Goal: Information Seeking & Learning: Check status

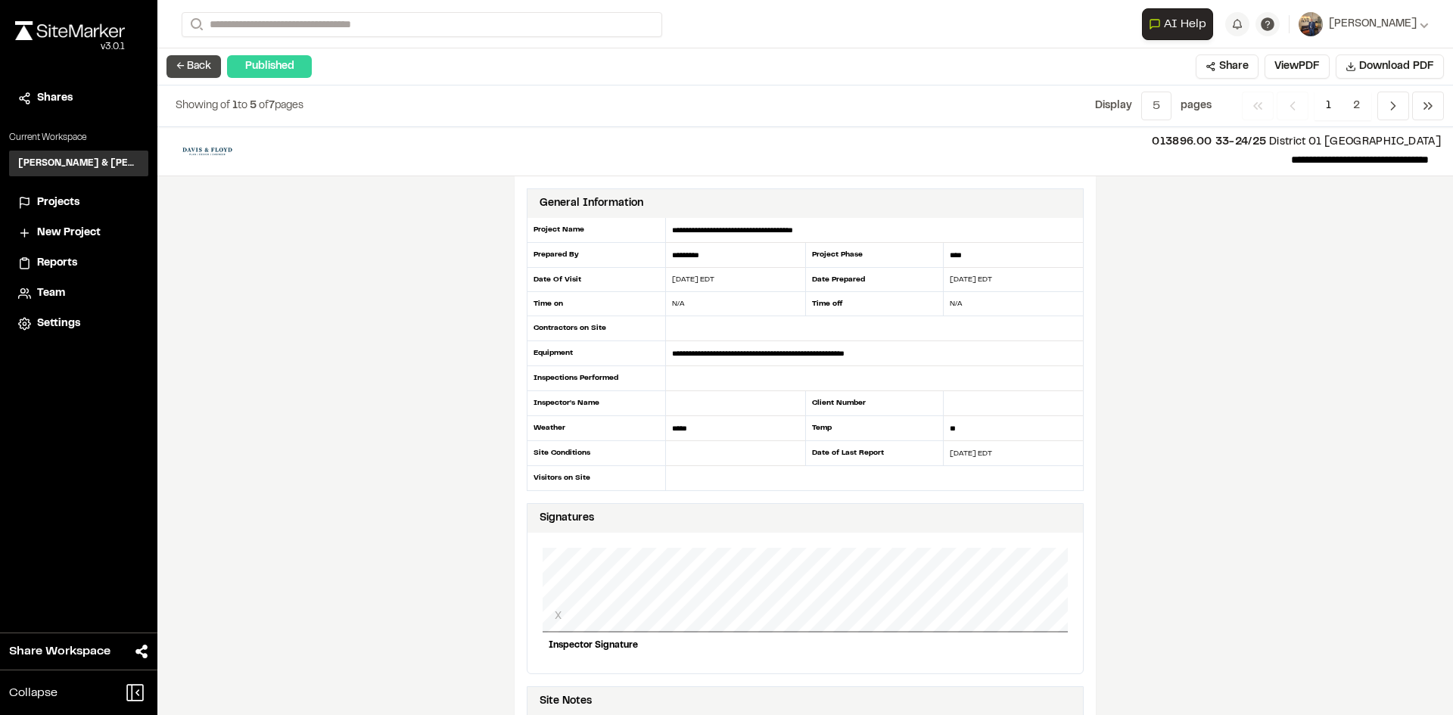
click at [187, 66] on button "← Back" at bounding box center [194, 66] width 54 height 23
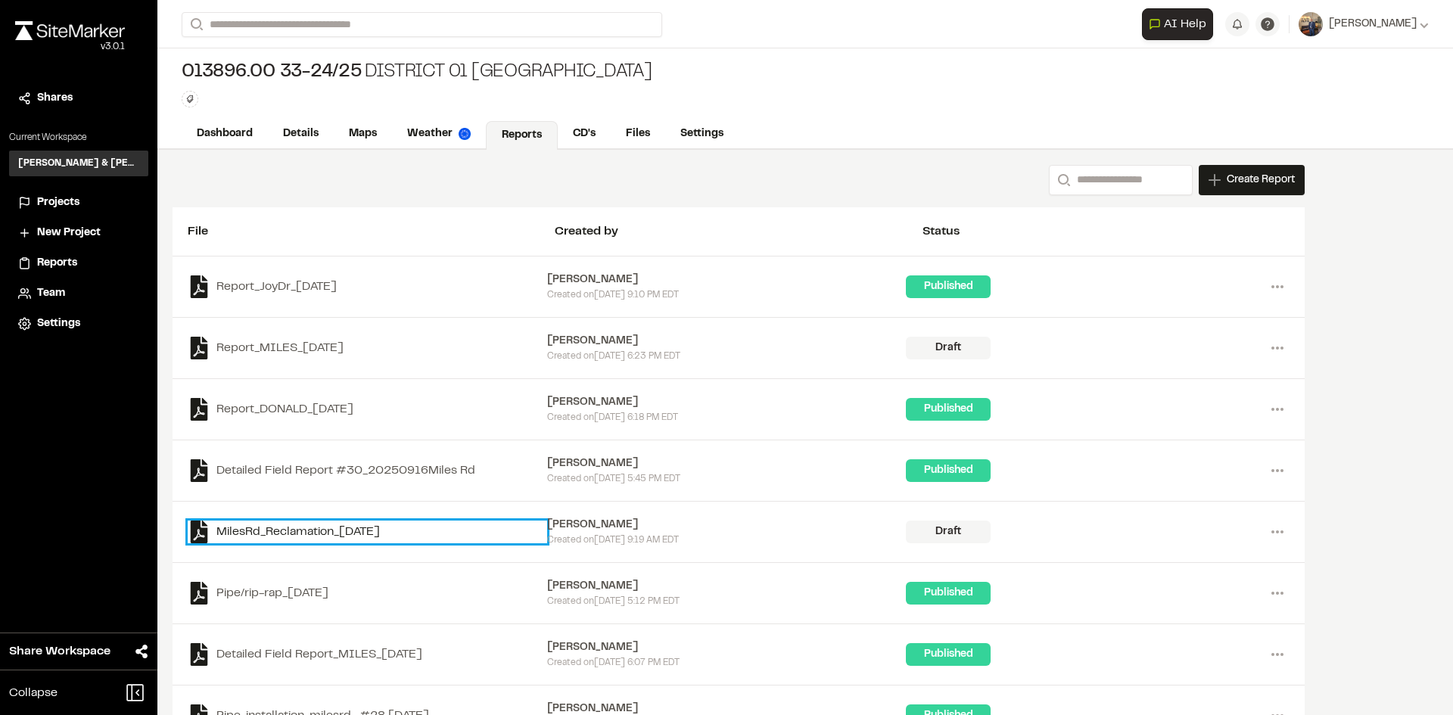
click at [300, 534] on link "MilesRd_Reclamation_[DATE]" at bounding box center [368, 532] width 360 height 23
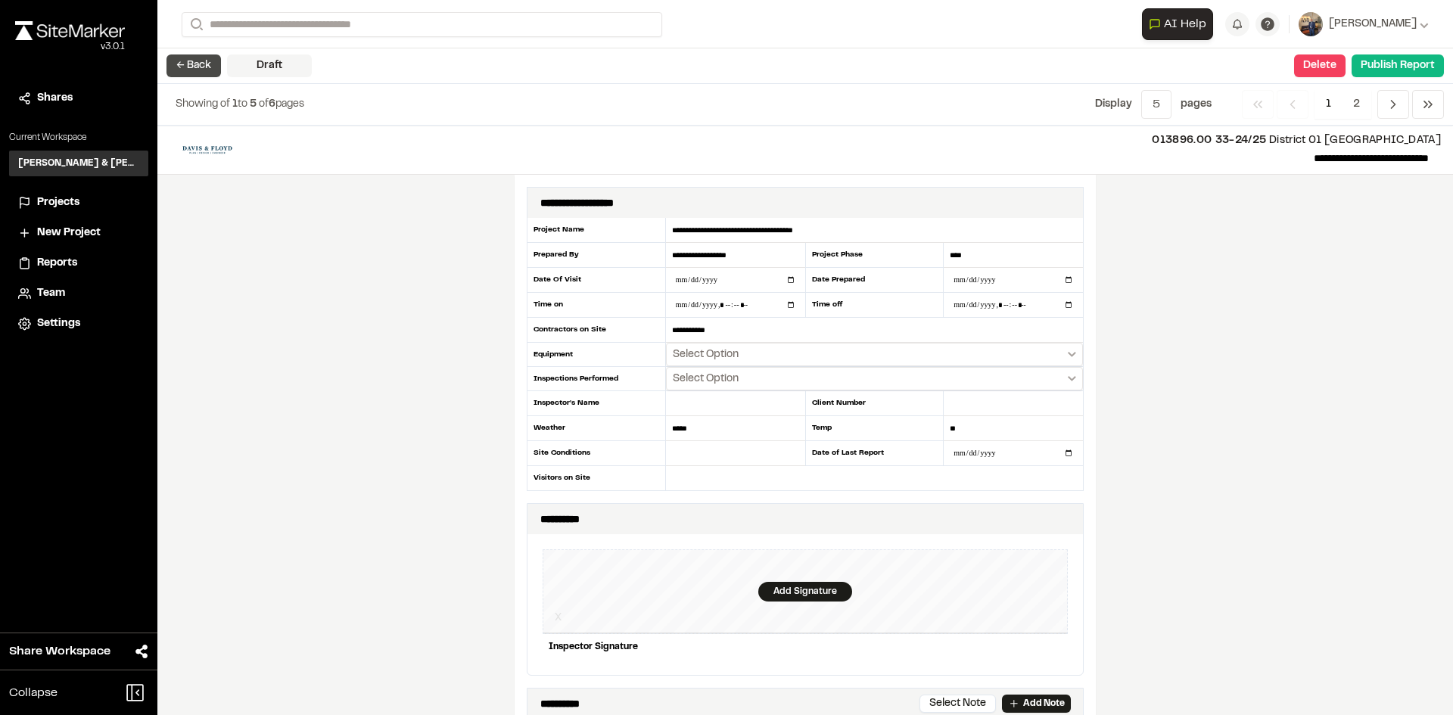
click at [198, 70] on button "← Back" at bounding box center [194, 65] width 54 height 23
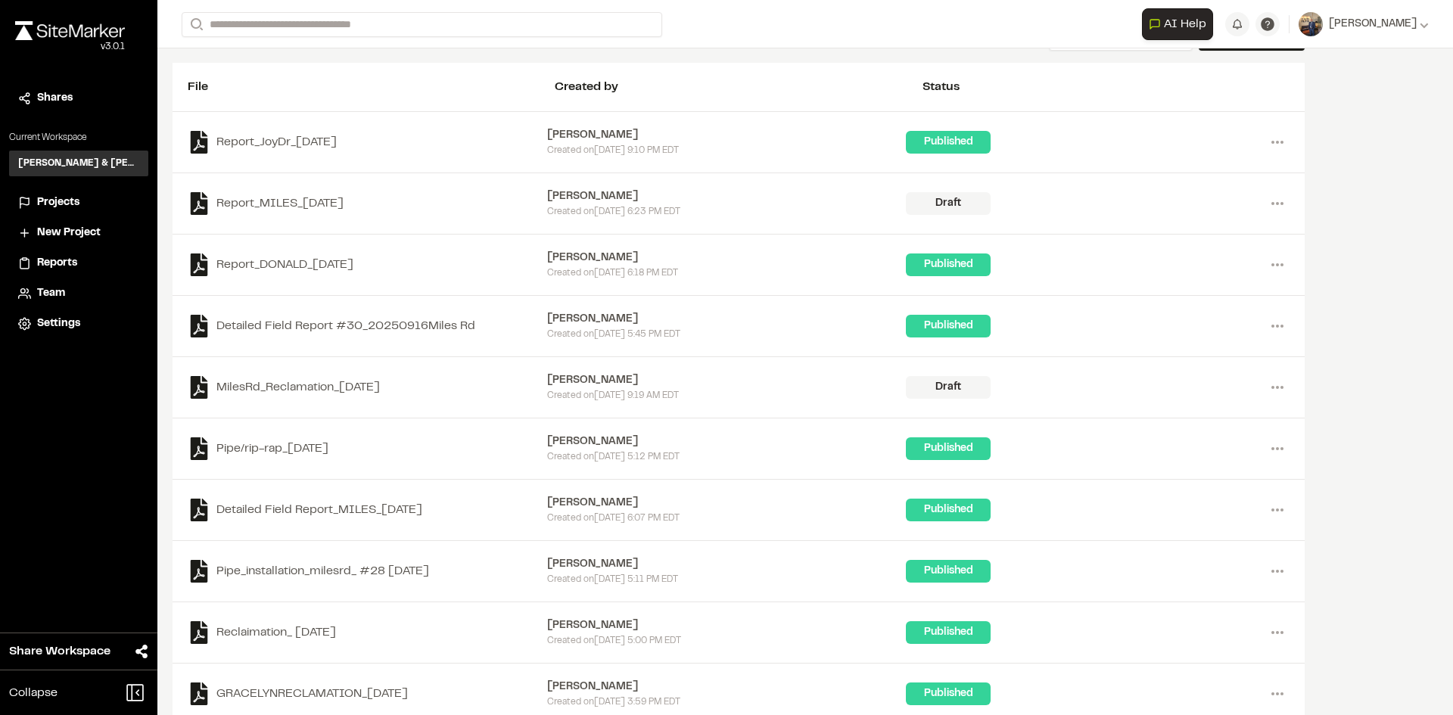
scroll to position [151, 0]
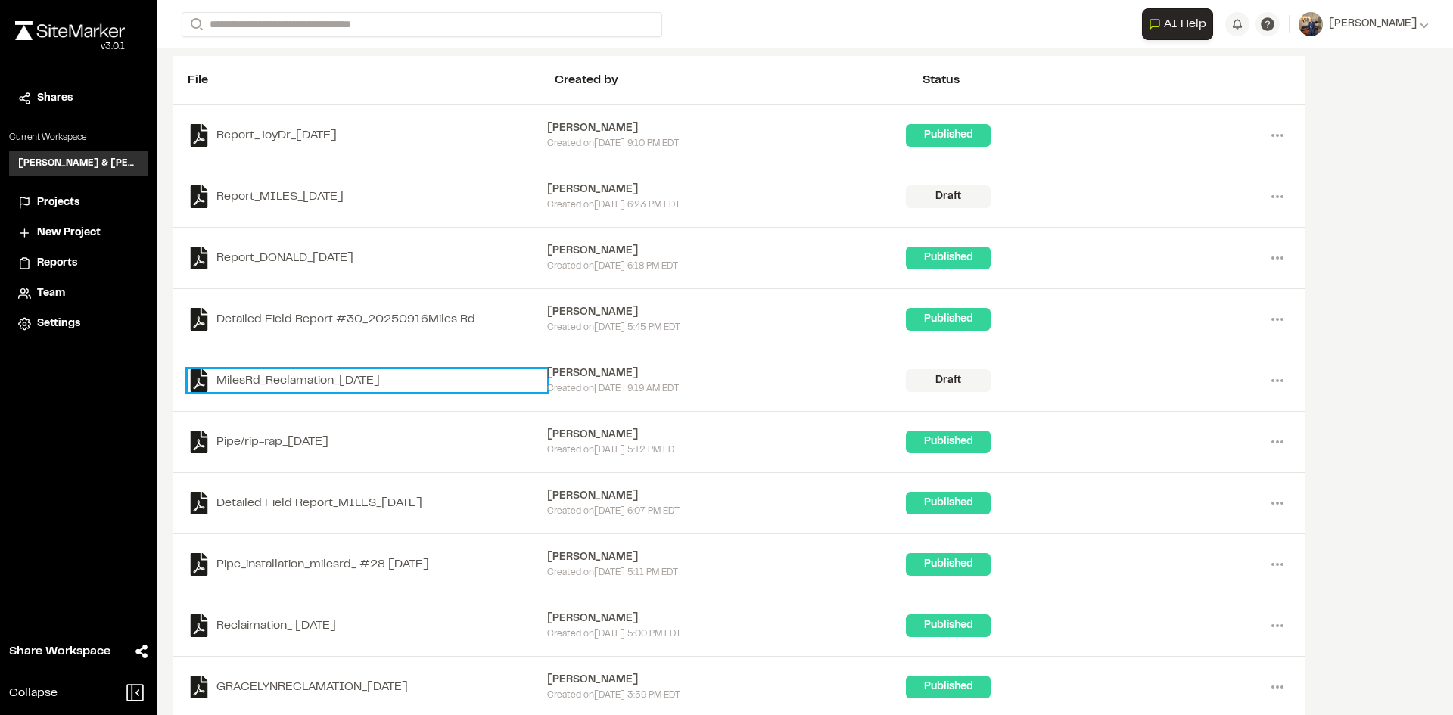
click at [295, 378] on link "MilesRd_Reclamation_[DATE]" at bounding box center [368, 380] width 360 height 23
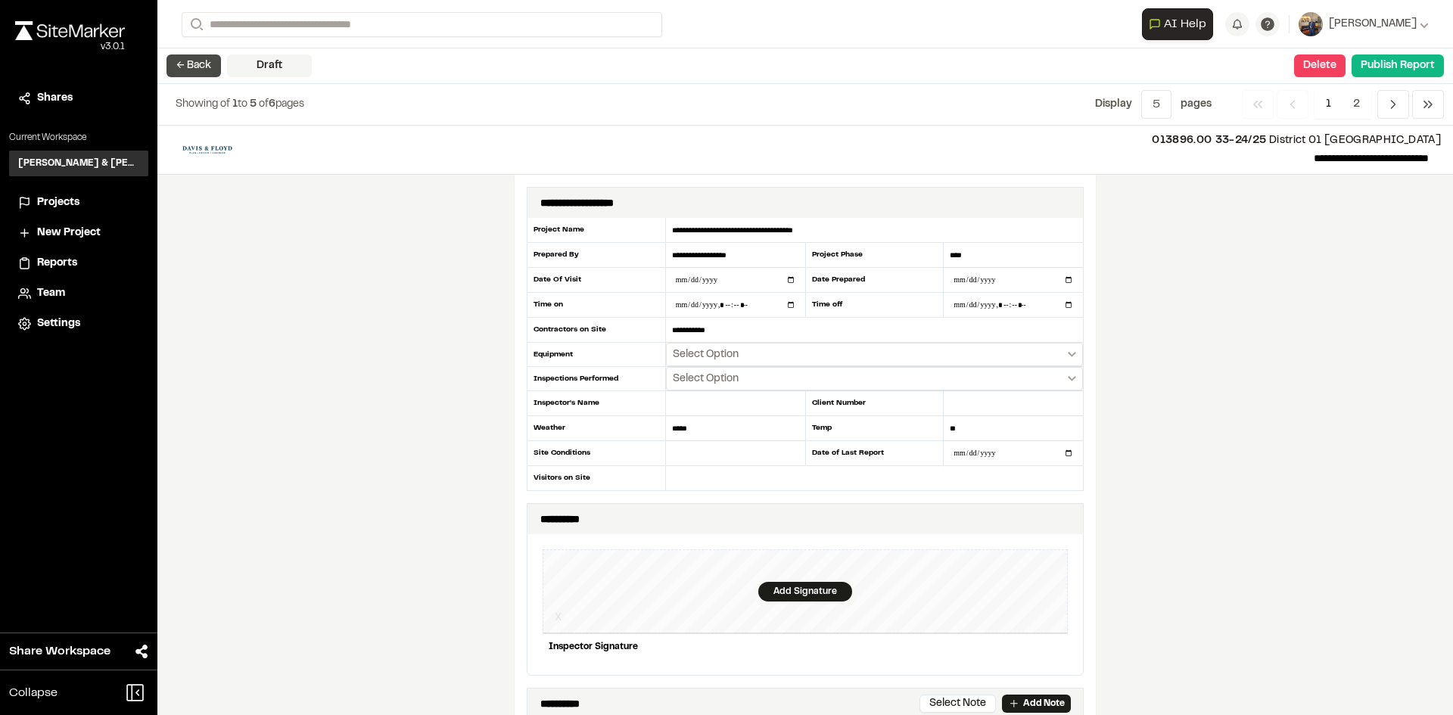
click at [201, 70] on button "← Back" at bounding box center [194, 65] width 54 height 23
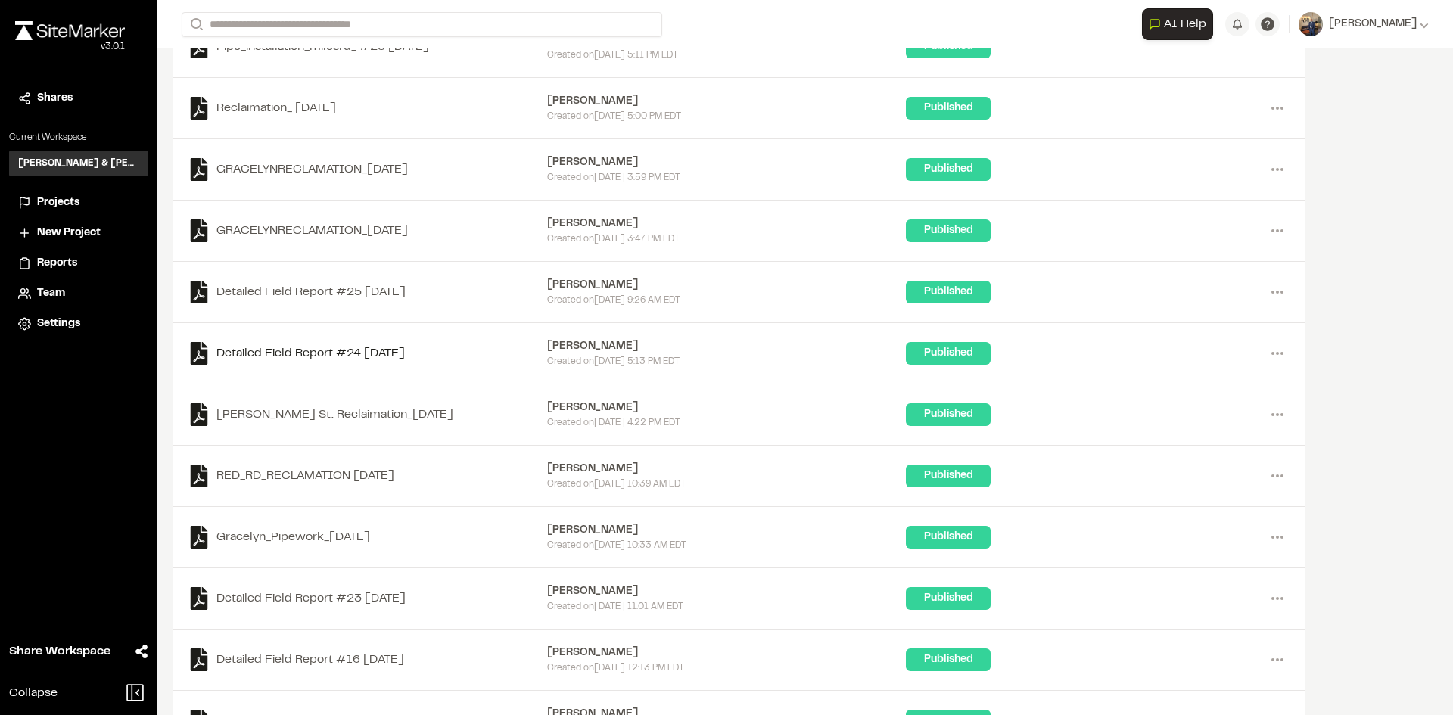
scroll to position [718, 0]
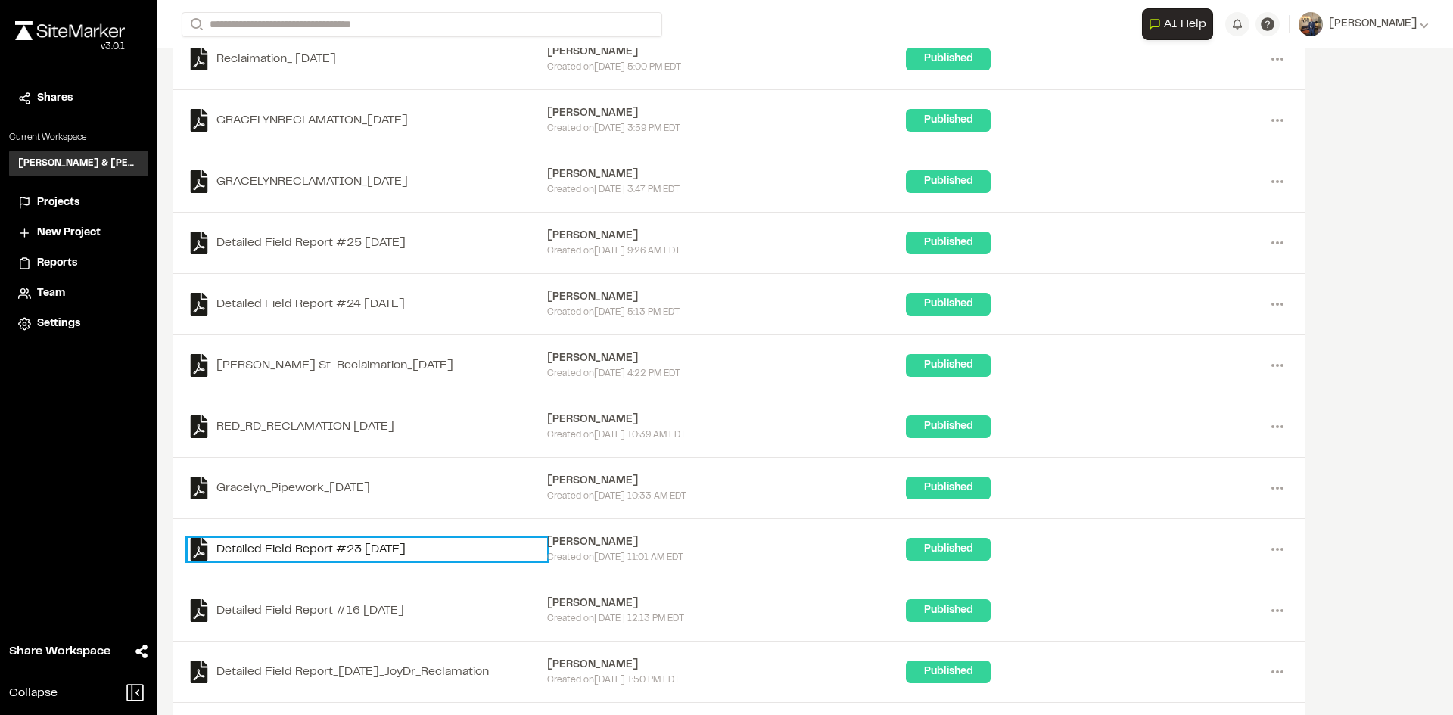
click at [300, 548] on link "Detailed Field Report #23 [DATE]" at bounding box center [368, 549] width 360 height 23
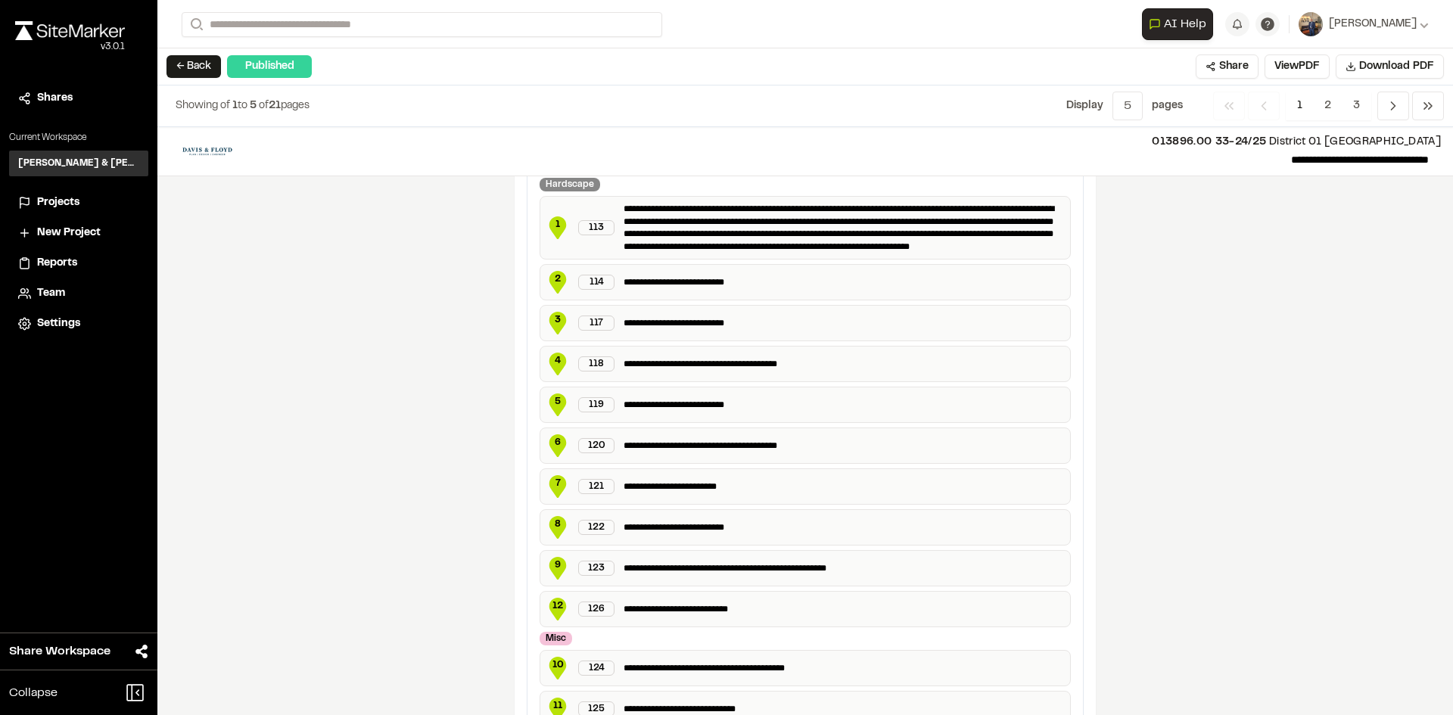
scroll to position [681, 0]
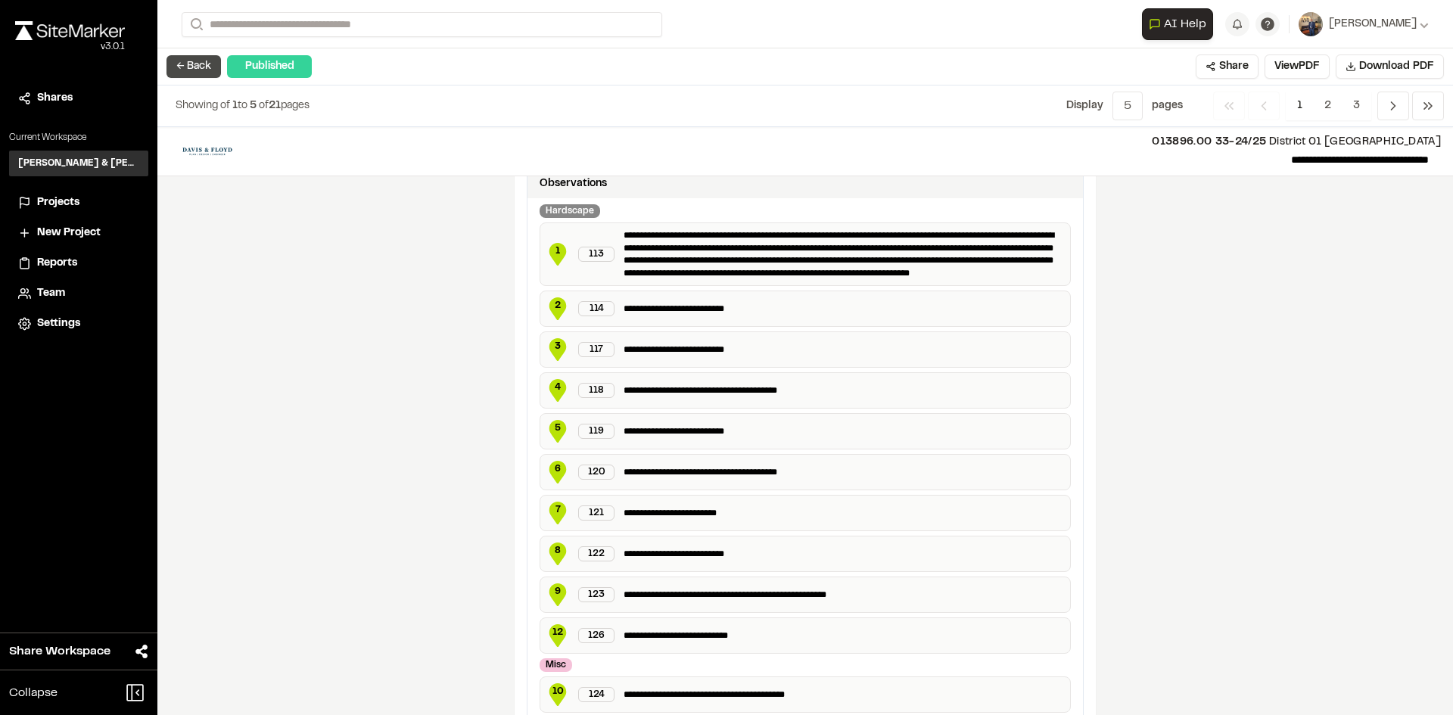
click at [177, 67] on button "← Back" at bounding box center [194, 66] width 54 height 23
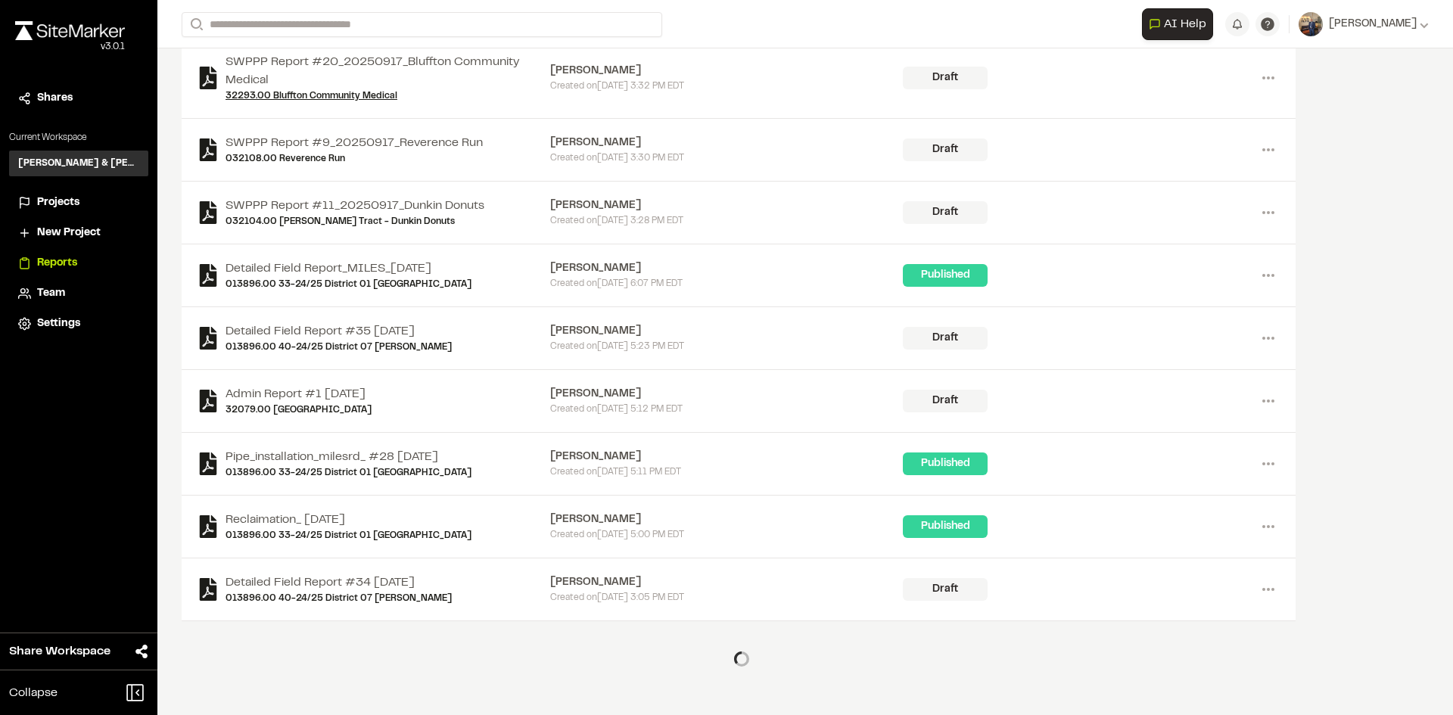
scroll to position [860, 0]
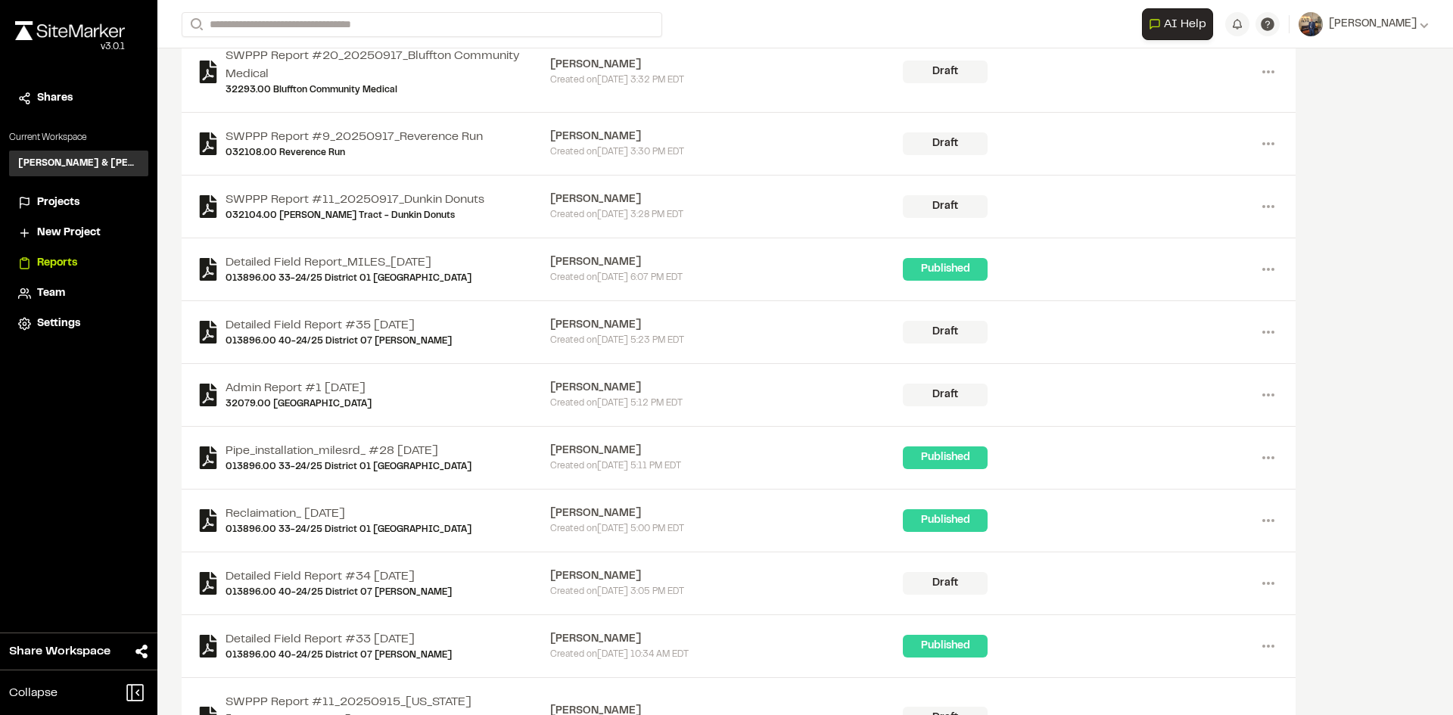
click at [67, 204] on span "Projects" at bounding box center [58, 203] width 42 height 17
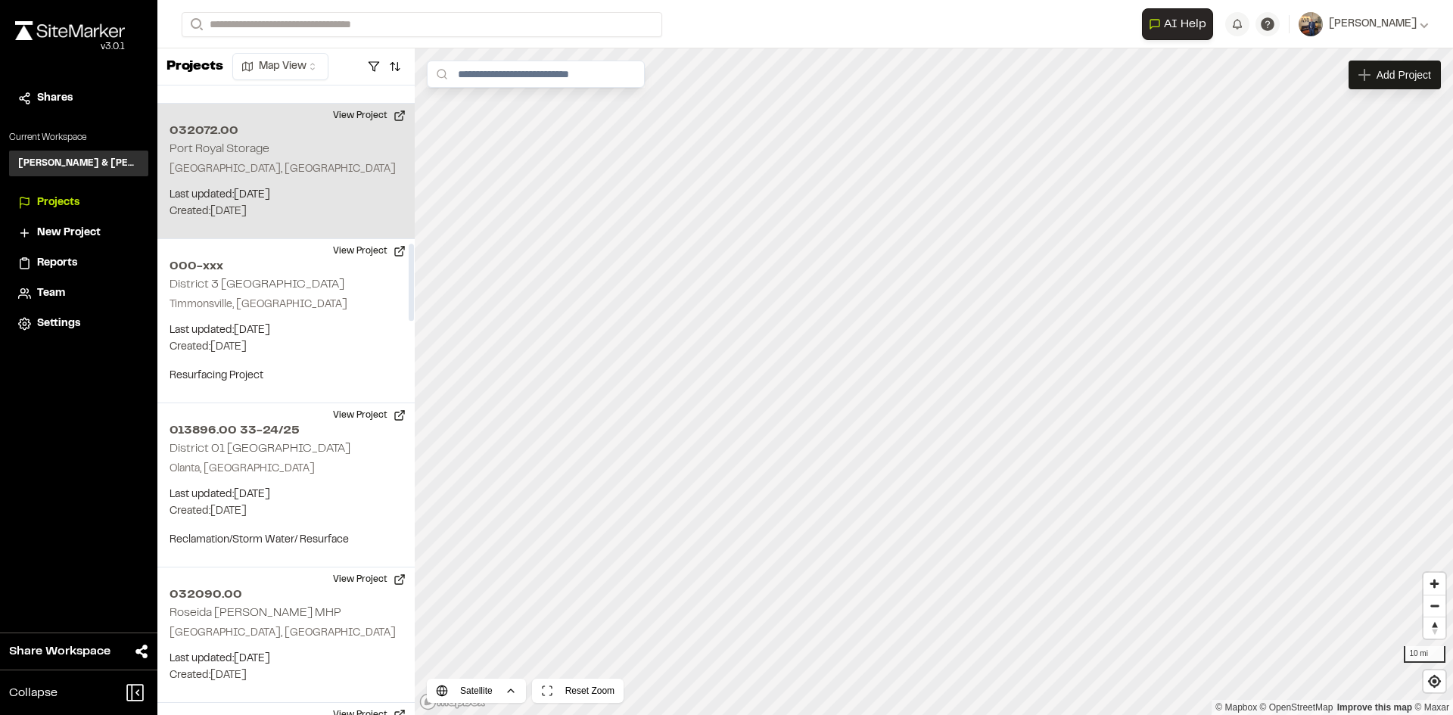
scroll to position [1287, 0]
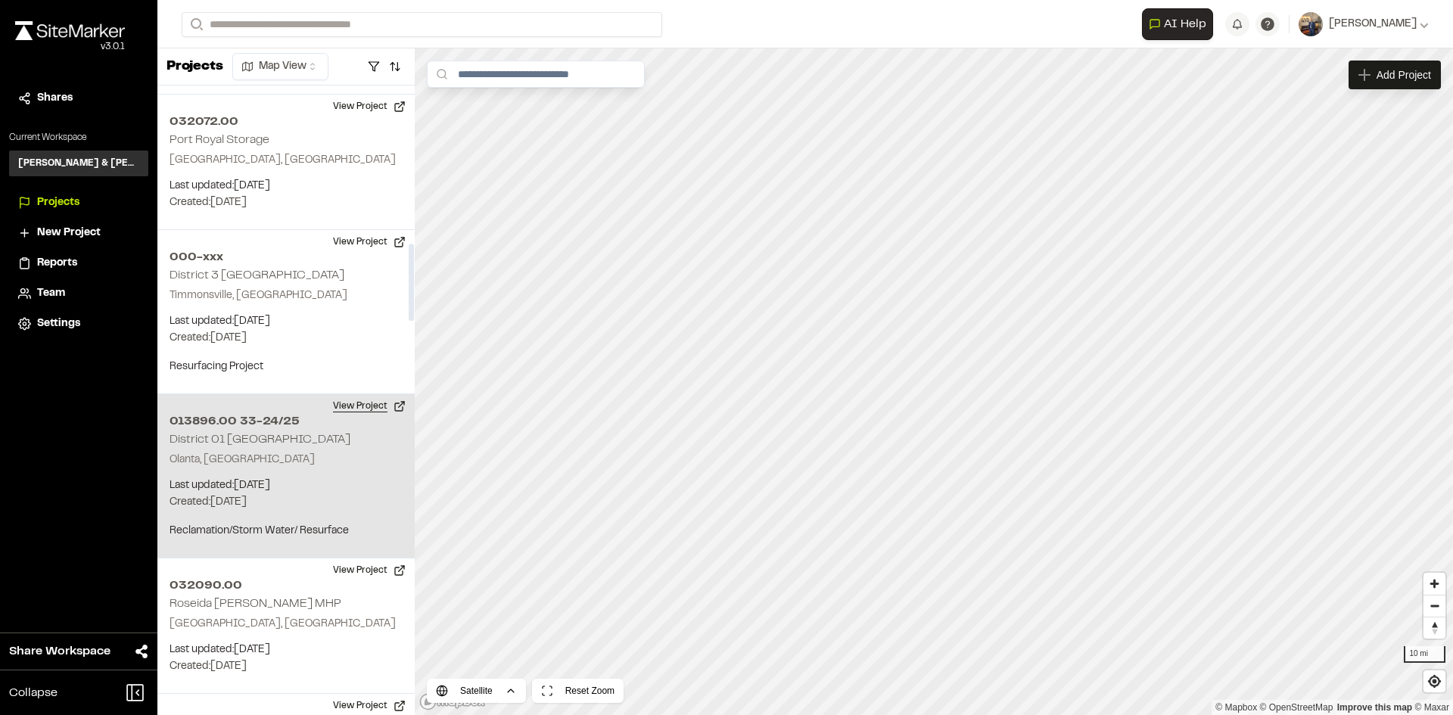
click at [347, 394] on button "View Project" at bounding box center [369, 406] width 91 height 24
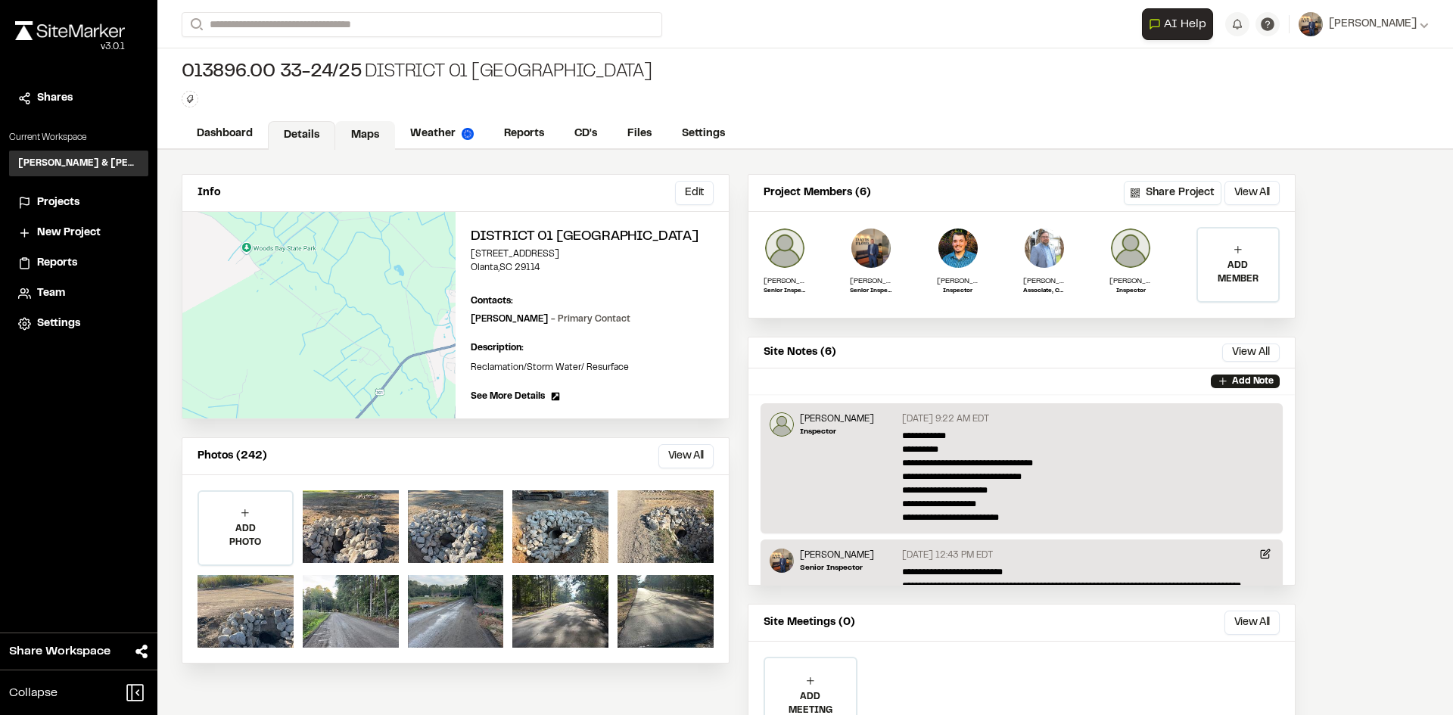
click at [360, 131] on link "Maps" at bounding box center [365, 135] width 60 height 29
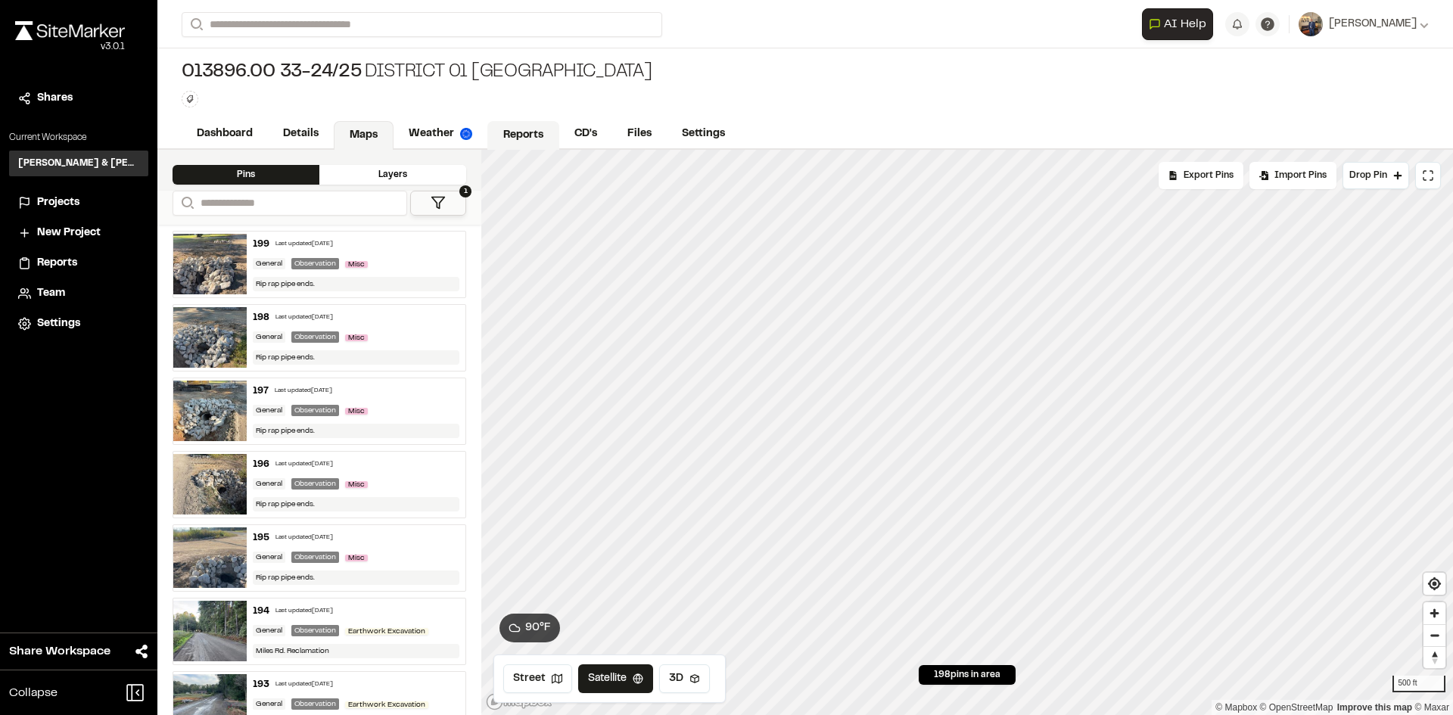
click at [520, 129] on link "Reports" at bounding box center [523, 135] width 72 height 29
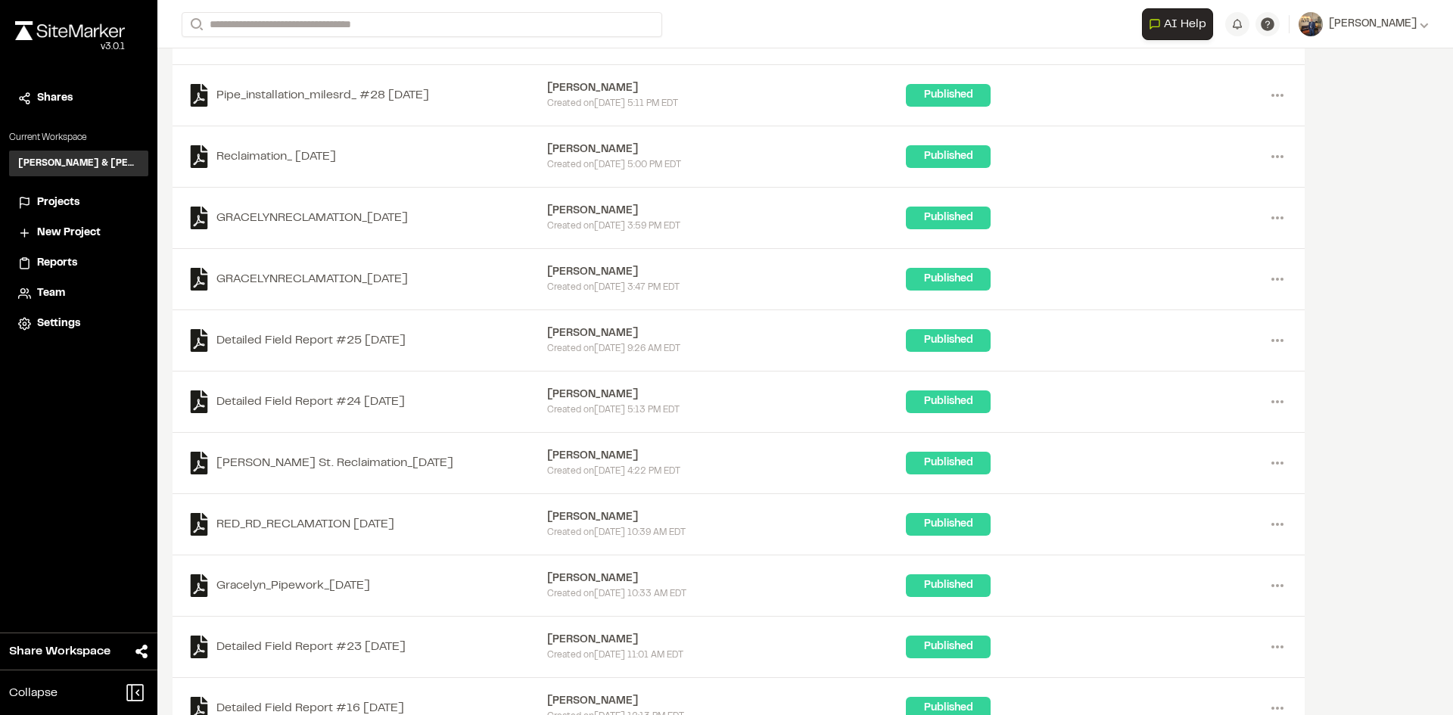
scroll to position [605, 0]
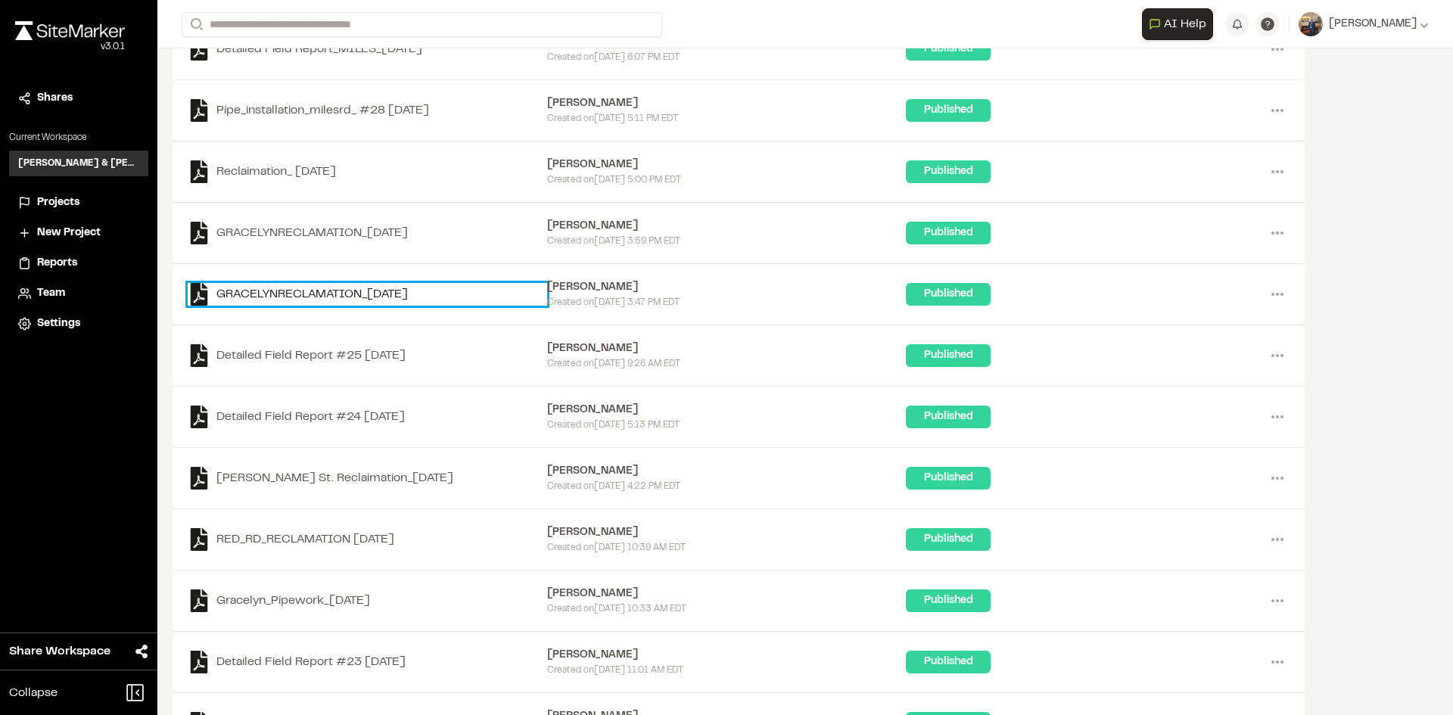
click at [324, 297] on link "GRACELYNRECLAMATION_[DATE]" at bounding box center [368, 294] width 360 height 23
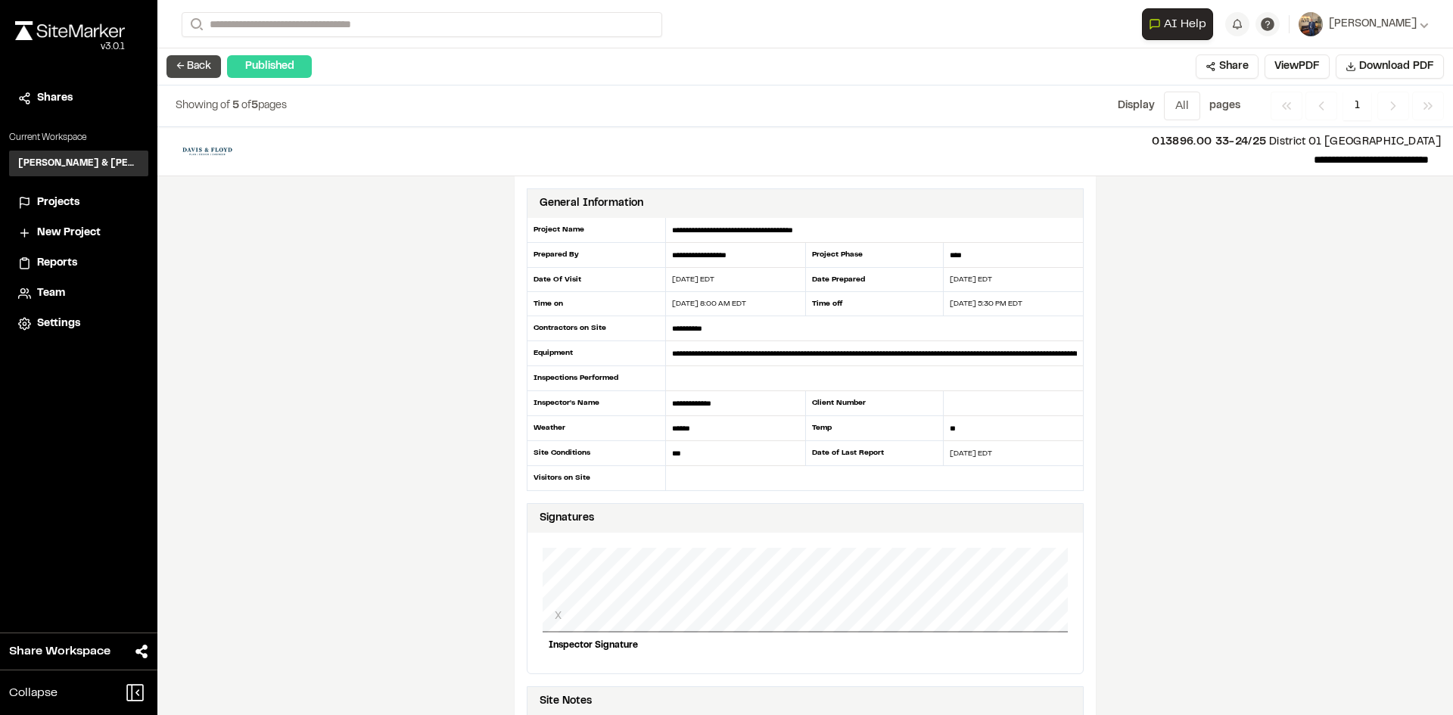
click at [175, 70] on button "← Back" at bounding box center [194, 66] width 54 height 23
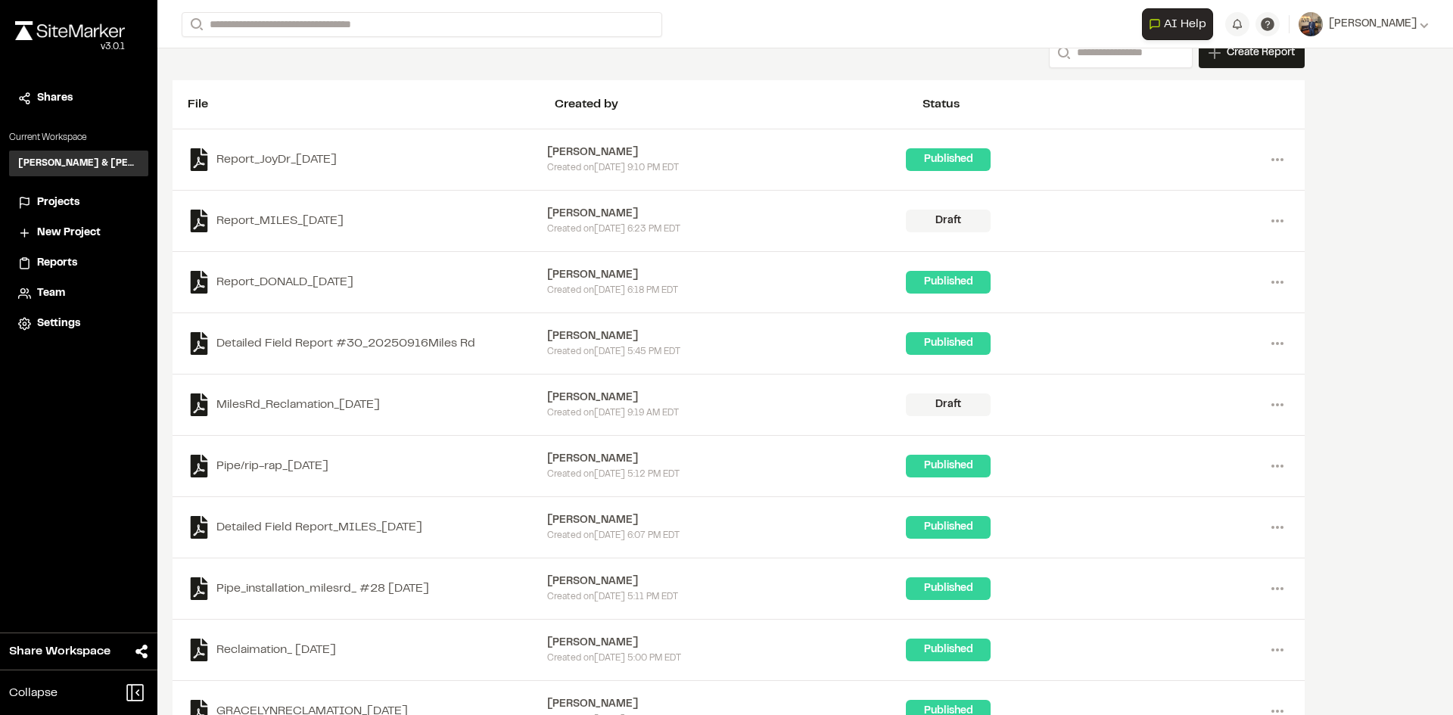
scroll to position [151, 0]
